Goal: Book appointment/travel/reservation

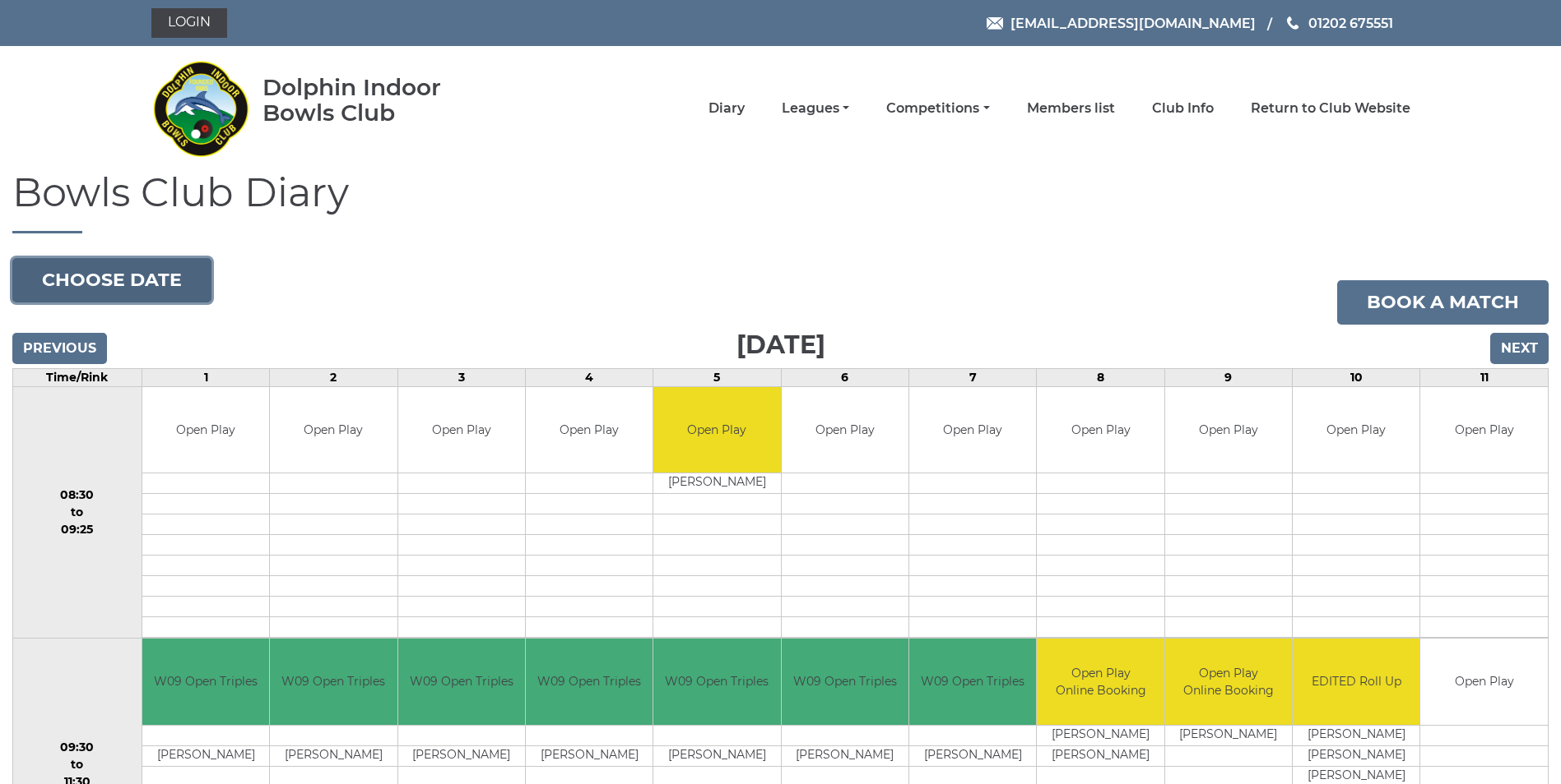
click at [151, 284] on button "Choose date" at bounding box center [112, 279] width 199 height 44
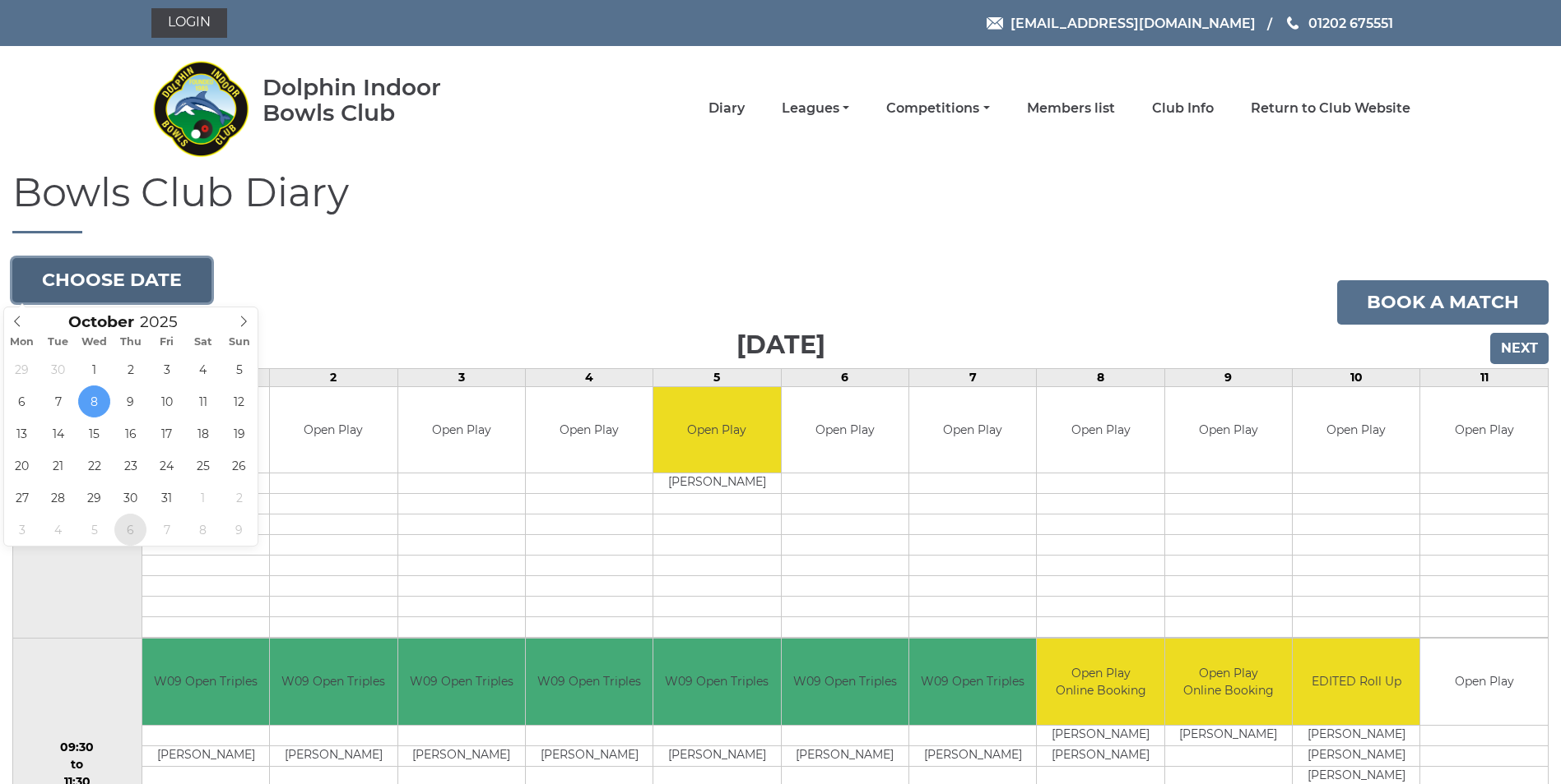
type input "[DATE]"
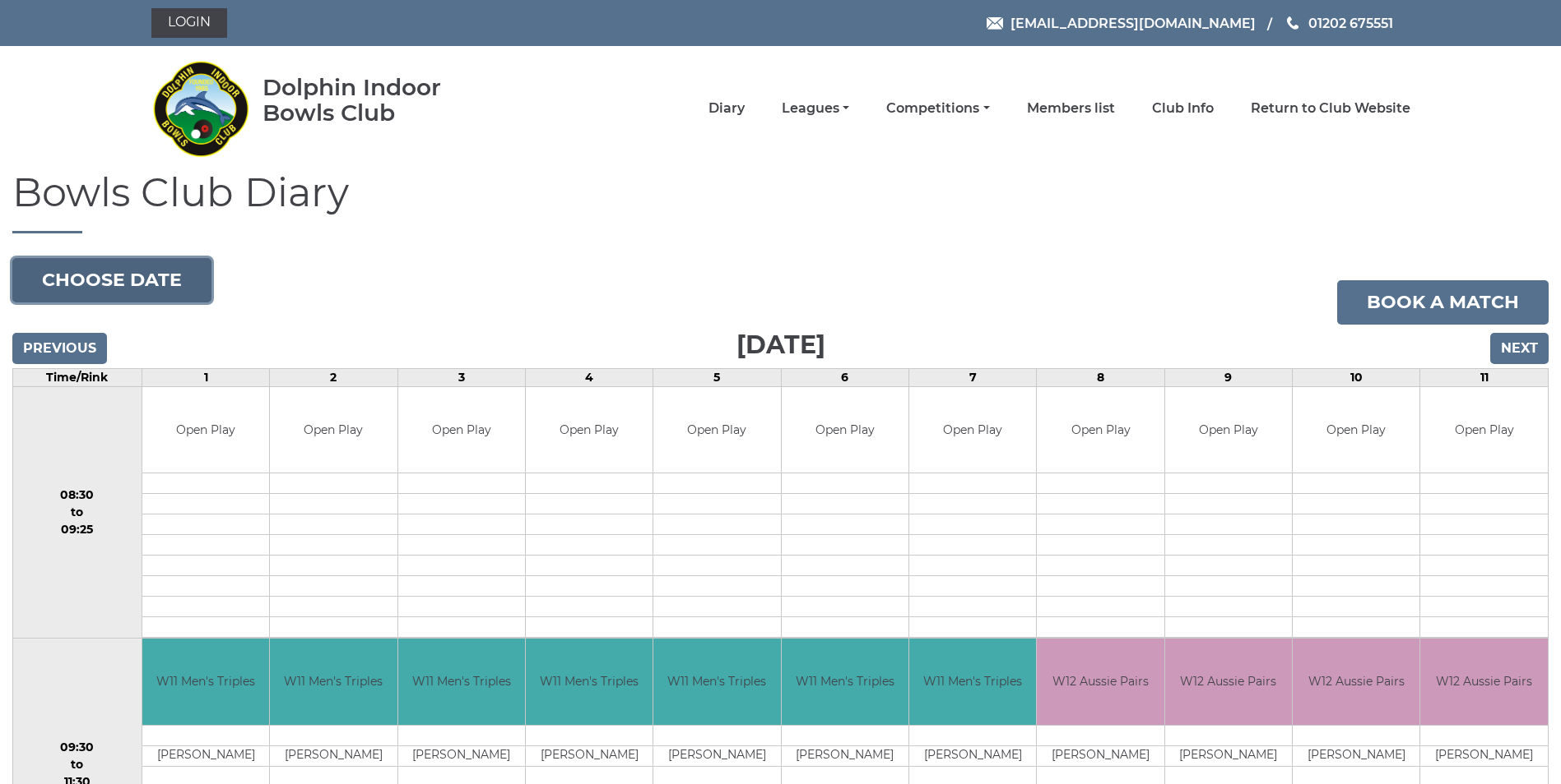
click at [183, 291] on button "Choose date" at bounding box center [112, 279] width 199 height 44
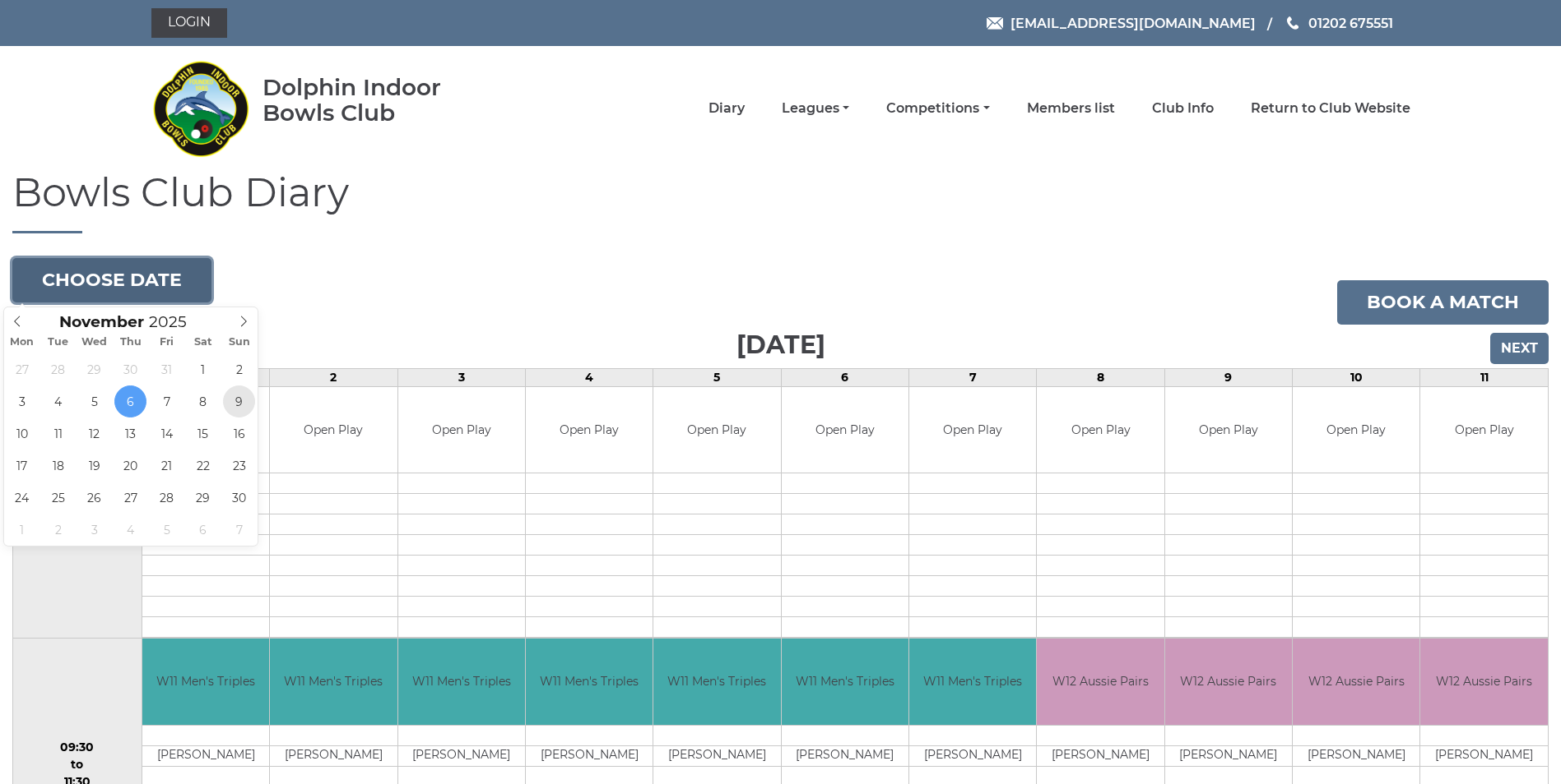
type input "2025-11-09"
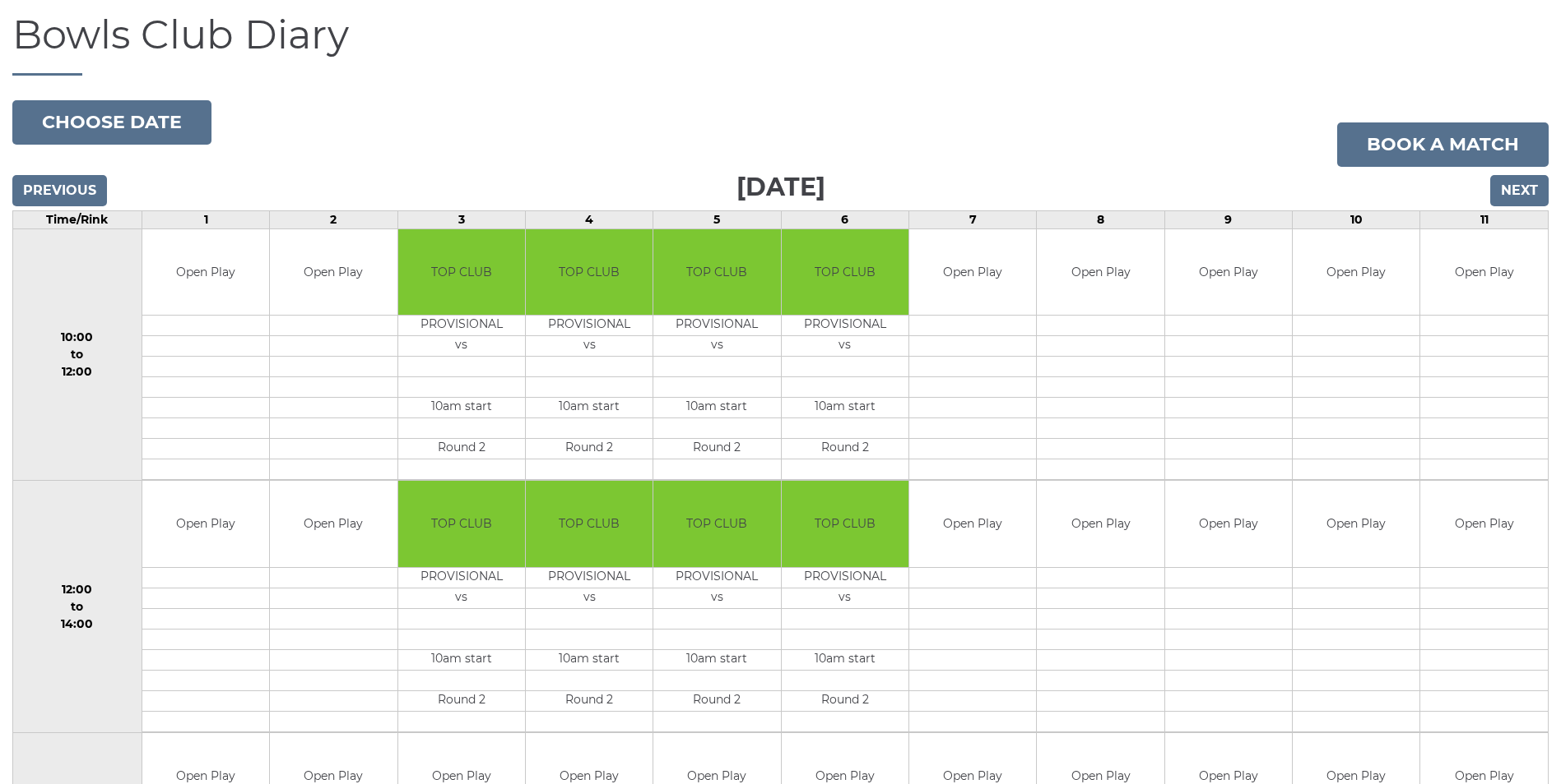
scroll to position [329, 0]
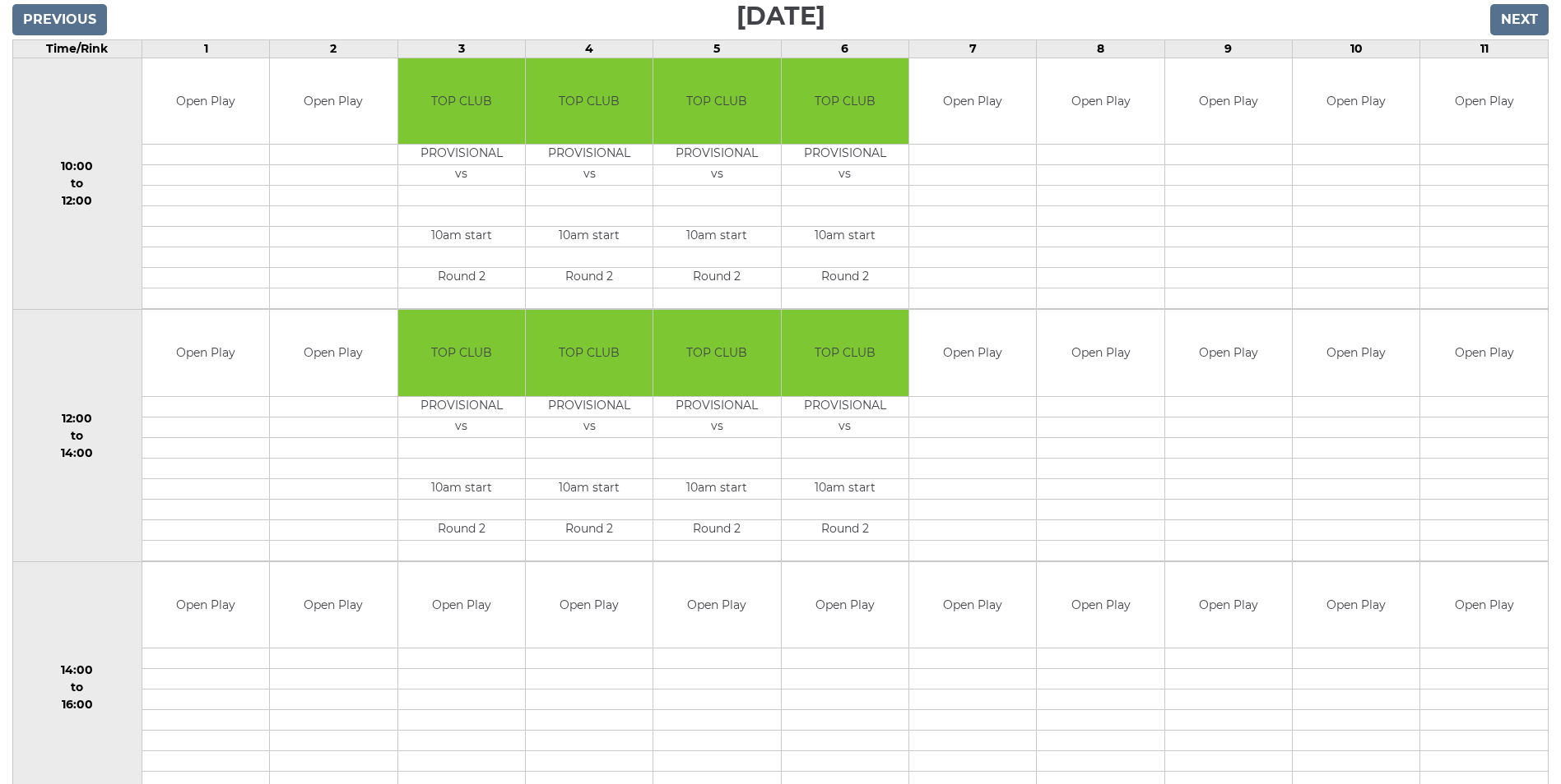
drag, startPoint x: 720, startPoint y: 589, endPoint x: 1160, endPoint y: 22, distance: 717.7
click at [1160, 22] on h3 "[DATE]" at bounding box center [780, 16] width 1536 height 40
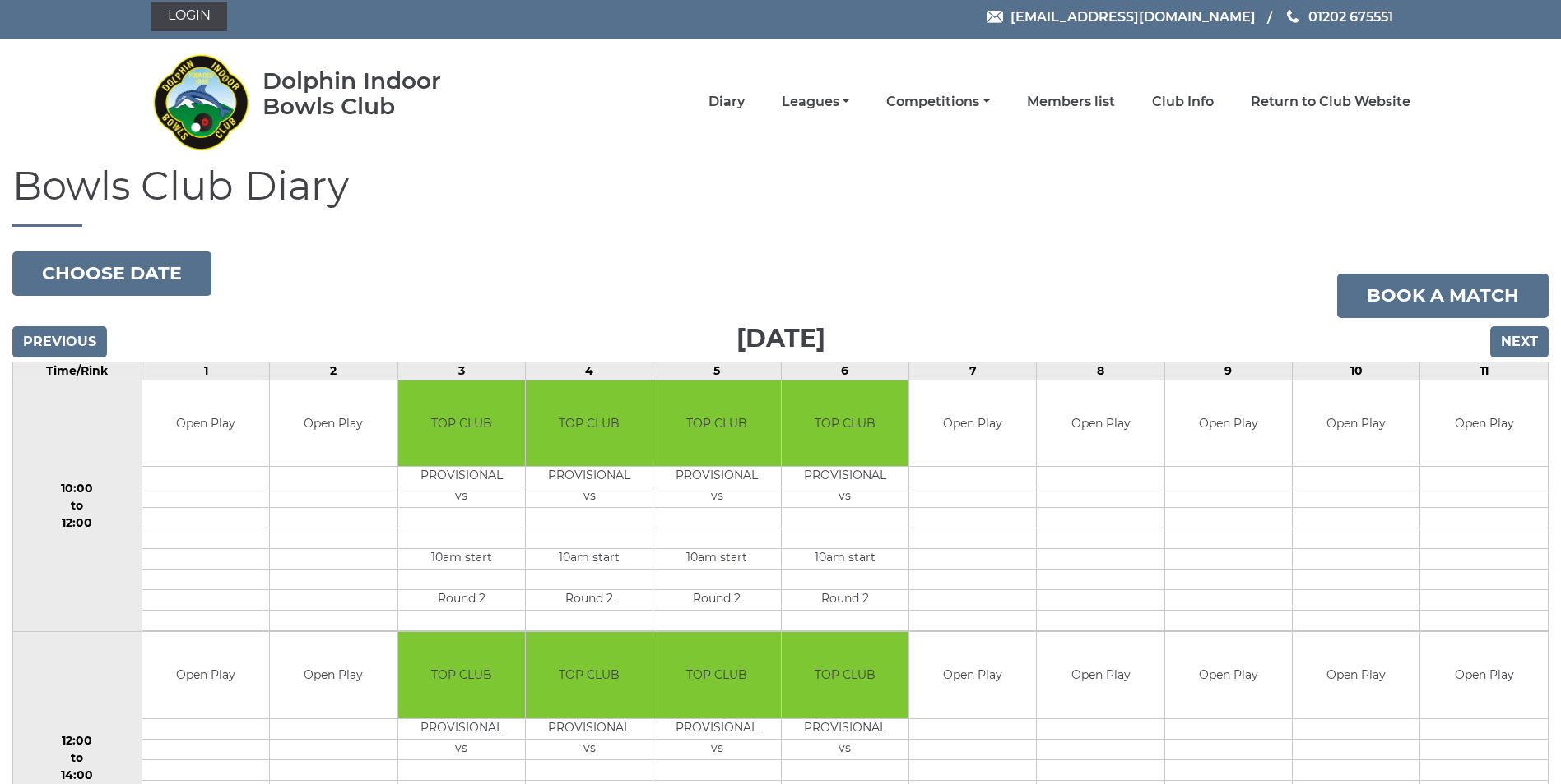
scroll to position [0, 0]
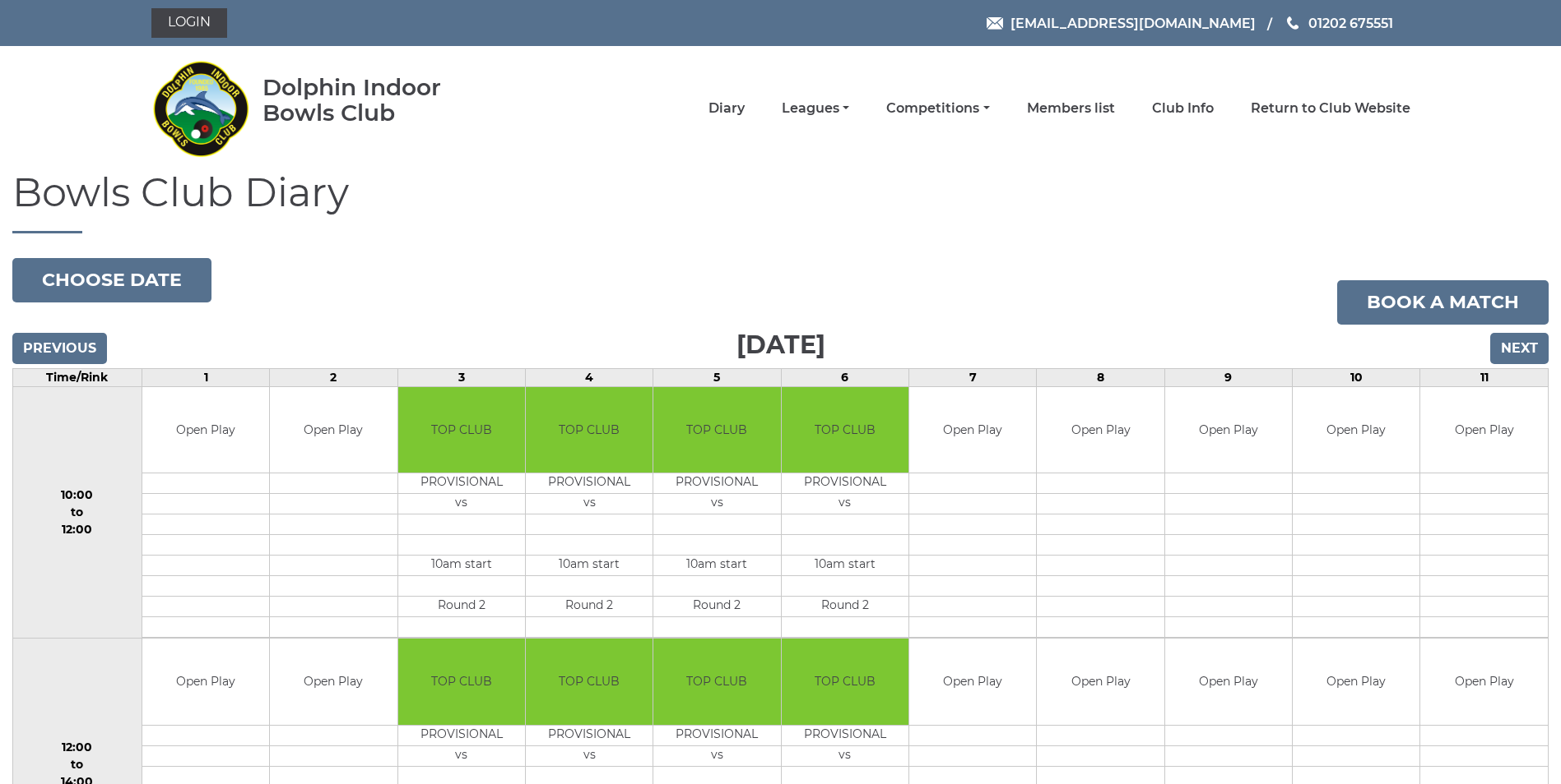
drag, startPoint x: 752, startPoint y: 244, endPoint x: 756, endPoint y: 253, distance: 9.8
